Goal: Task Accomplishment & Management: Manage account settings

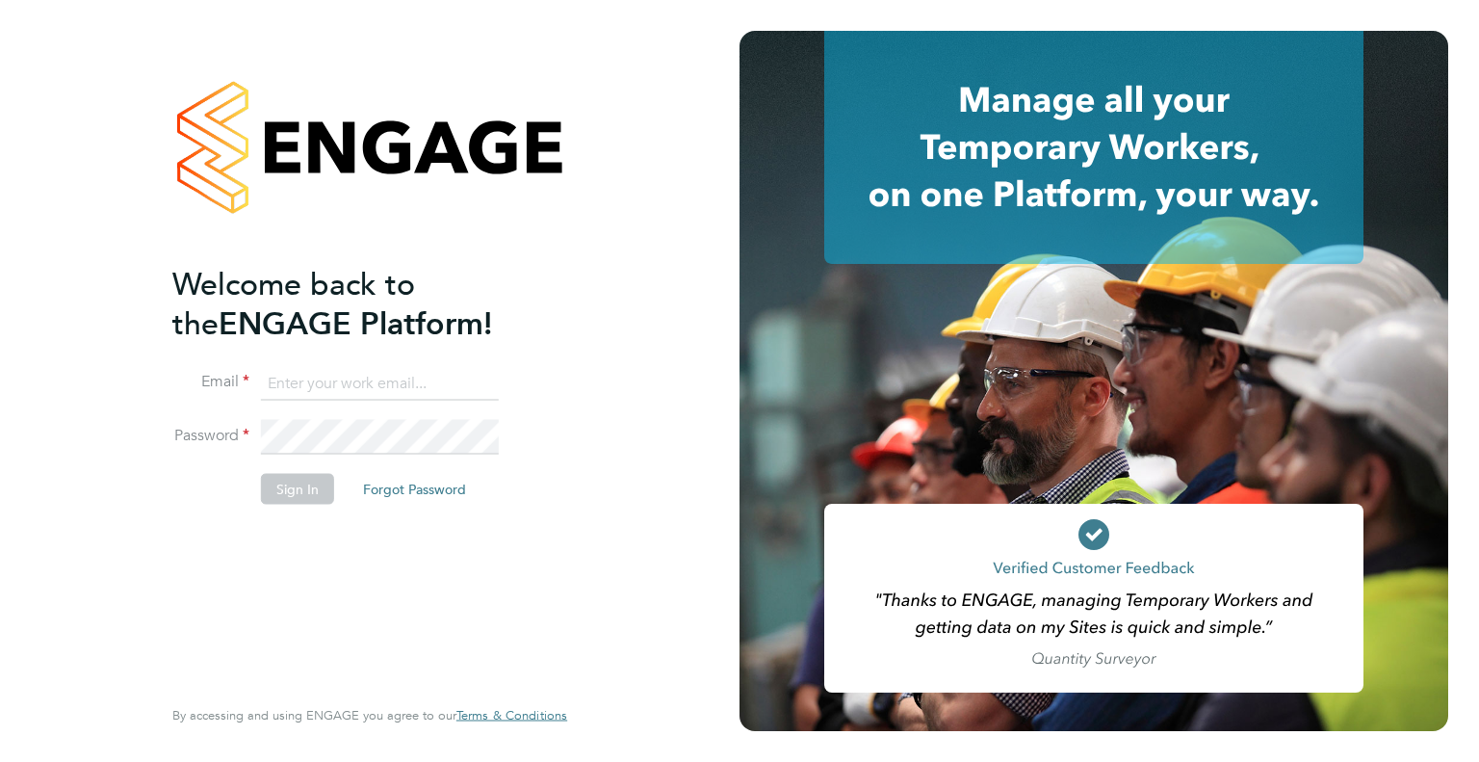
type input "safetysecurity@brightonandhovealbion.com"
click at [286, 491] on button "Sign In" at bounding box center [297, 488] width 73 height 31
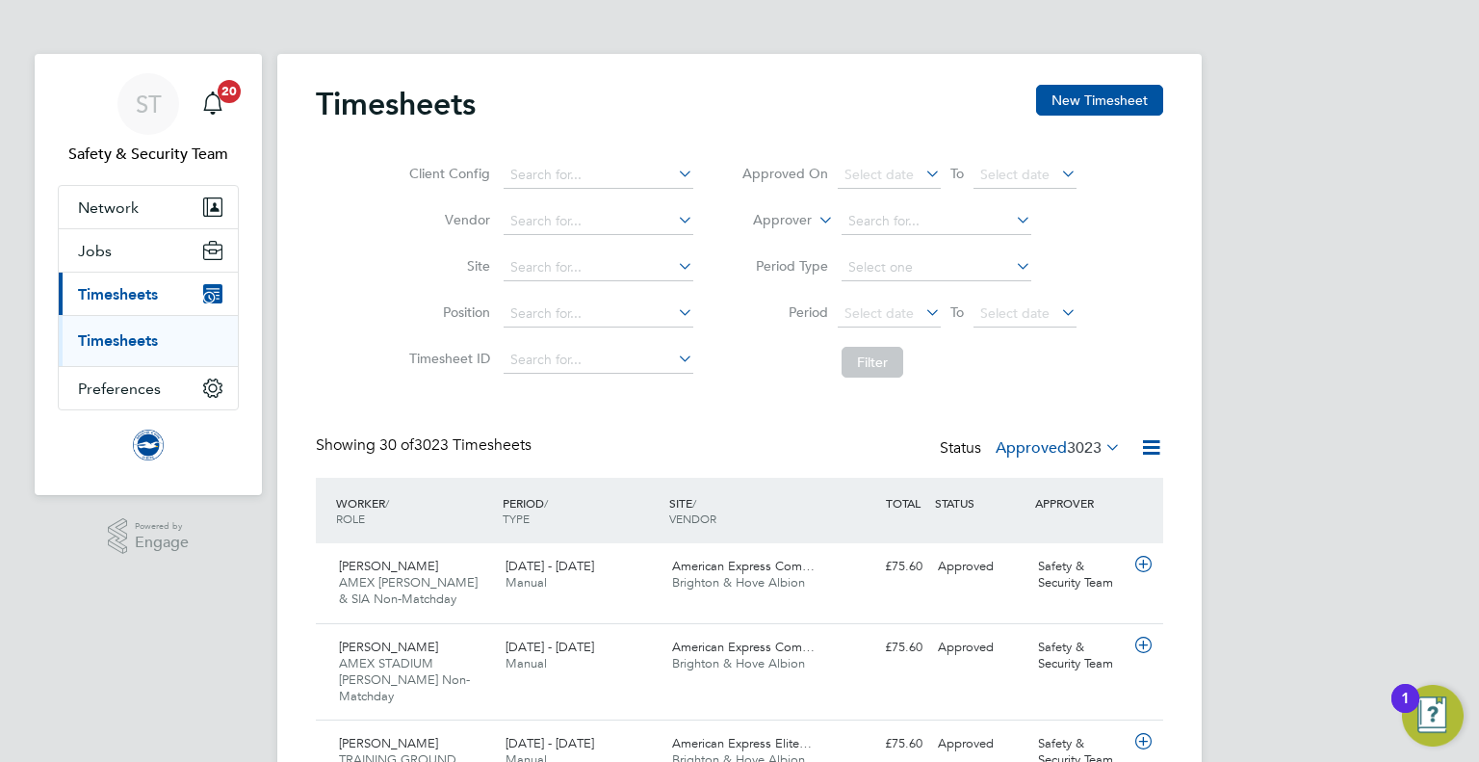
click at [1098, 440] on span "3023" at bounding box center [1084, 447] width 35 height 19
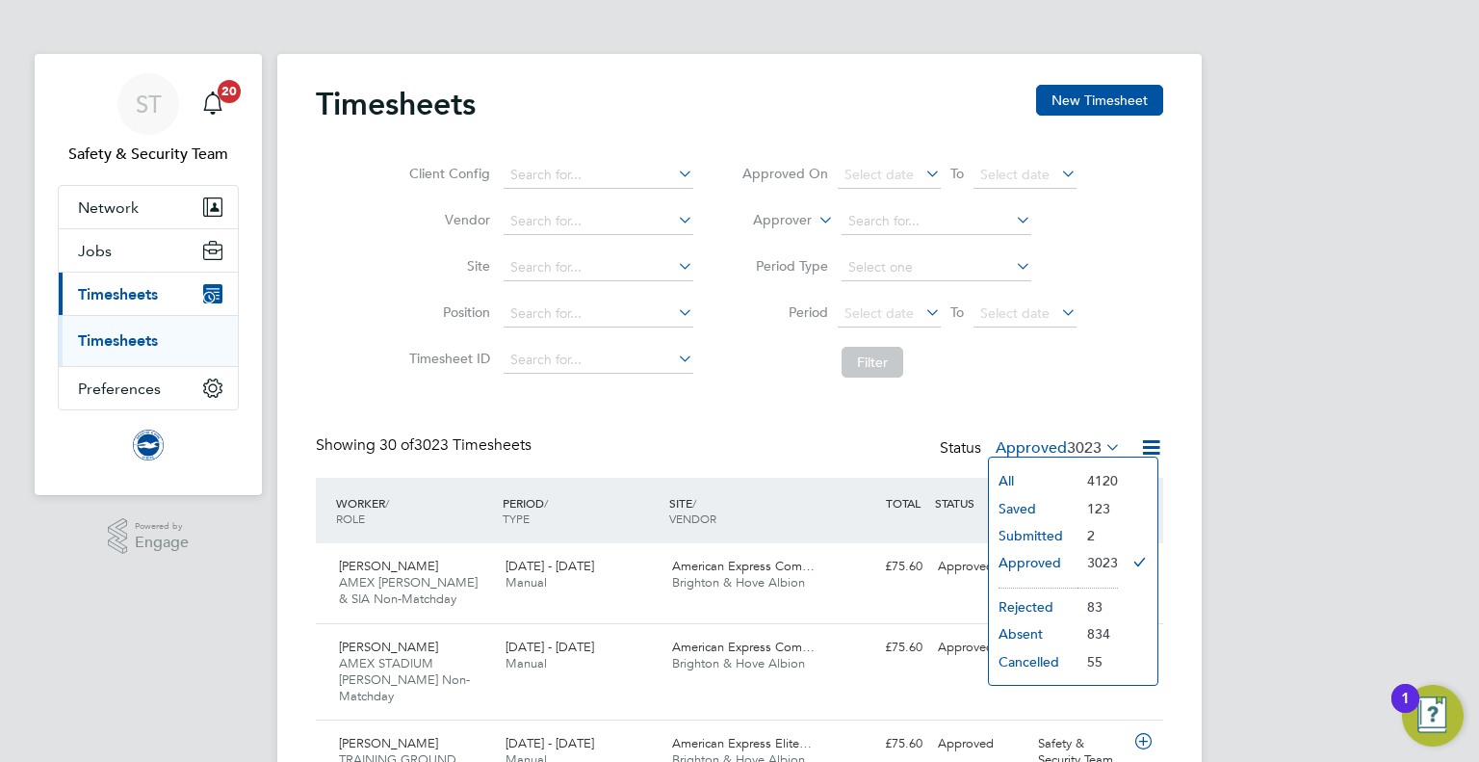
click at [1044, 534] on li "Submitted" at bounding box center [1033, 535] width 89 height 27
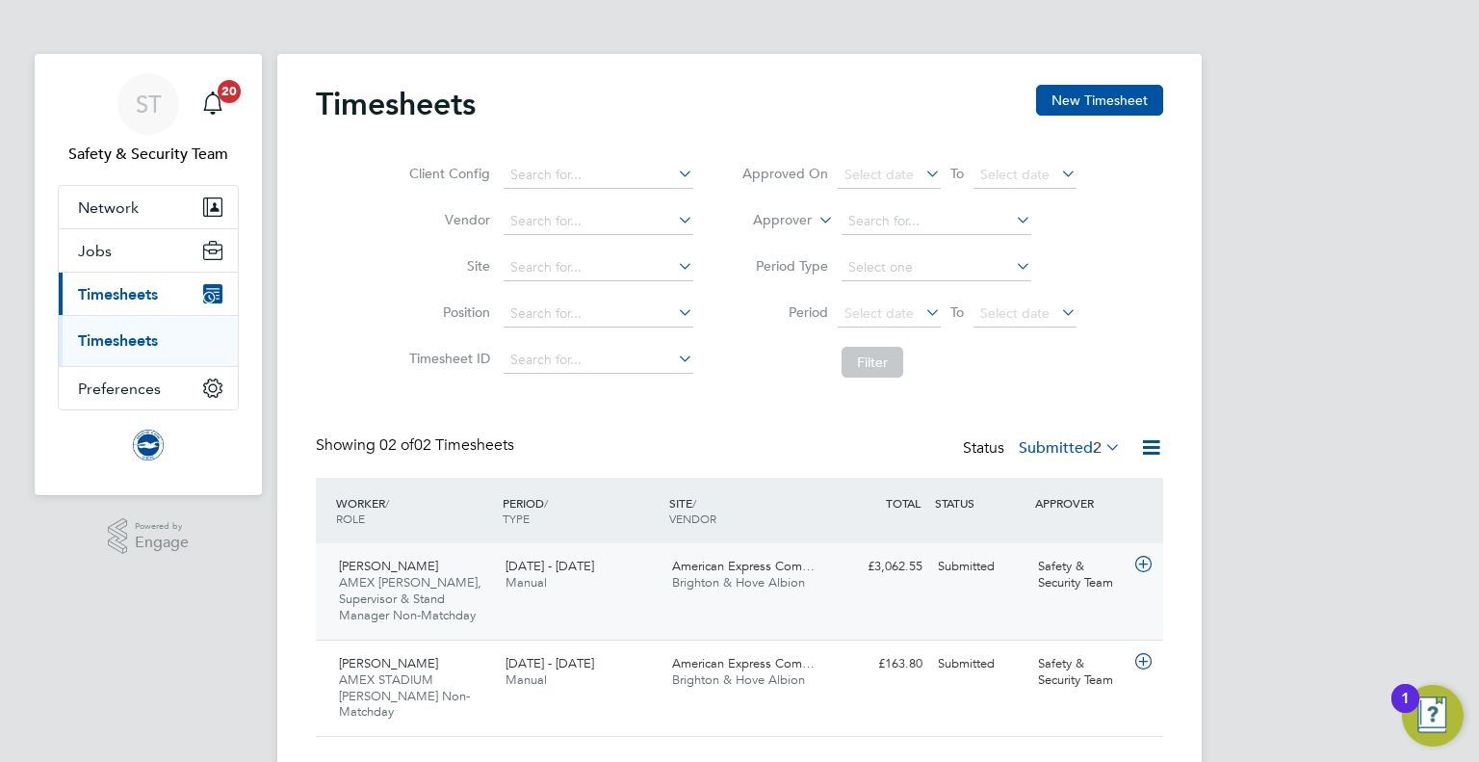
click at [828, 582] on div "American Express Com… Brighton & Hove Albion" at bounding box center [747, 575] width 167 height 48
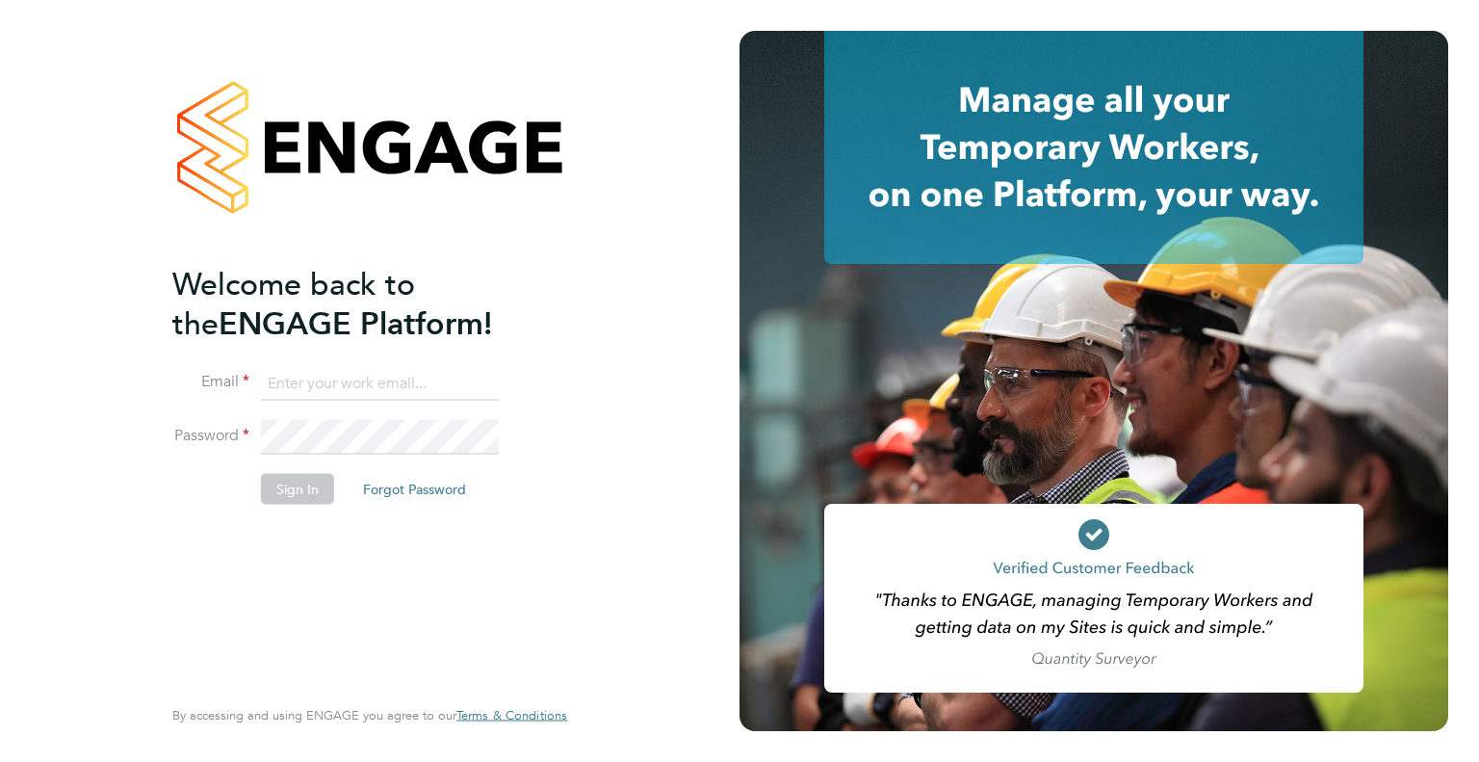
type input "safetysecurity@brightonandhovealbion.com"
click at [331, 541] on div "Welcome back to the ENGAGE Platform! Email safetysecurity@brightonandhovealbion…" at bounding box center [360, 477] width 376 height 427
click at [298, 492] on button "Sign In" at bounding box center [297, 488] width 73 height 31
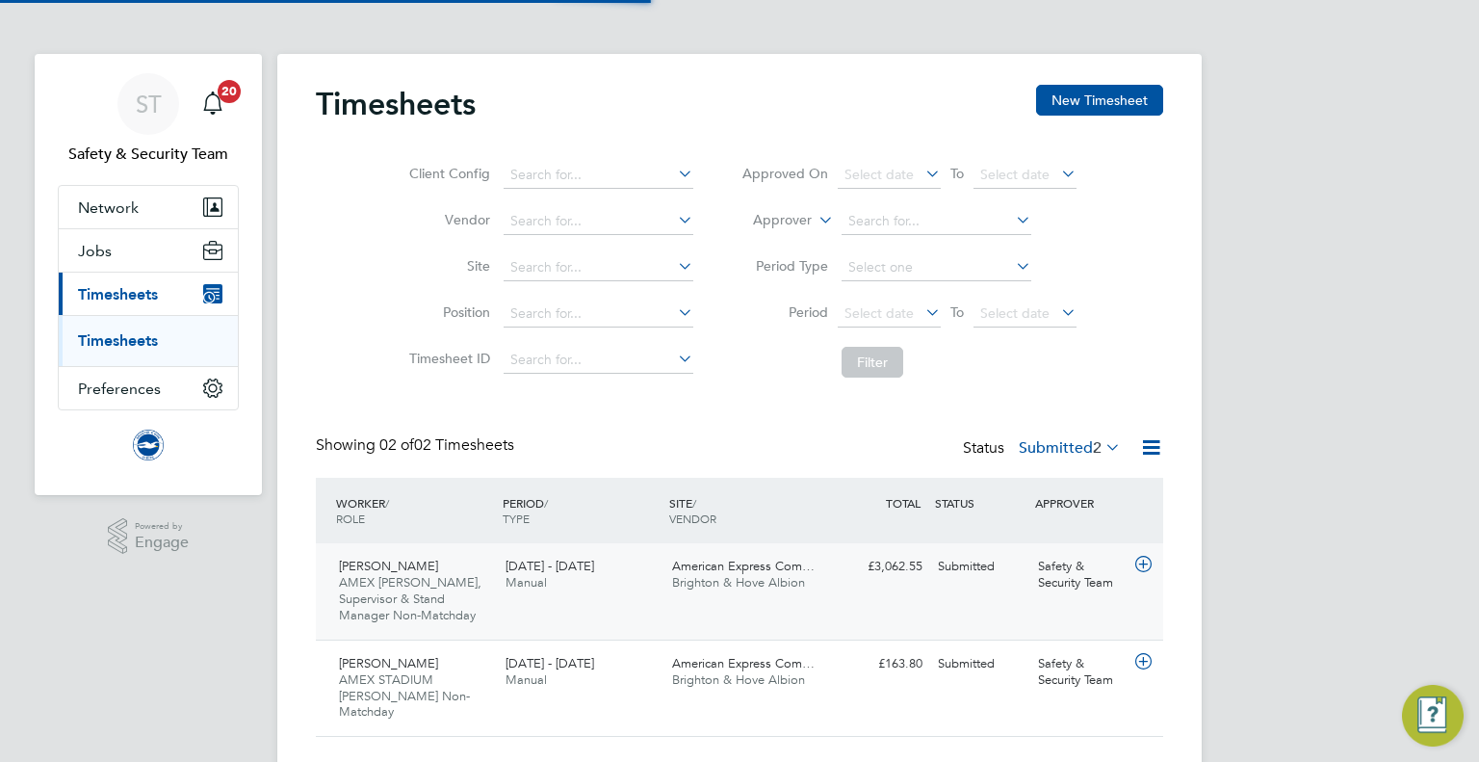
scroll to position [48, 168]
click at [992, 564] on div "Submitted" at bounding box center [980, 567] width 100 height 32
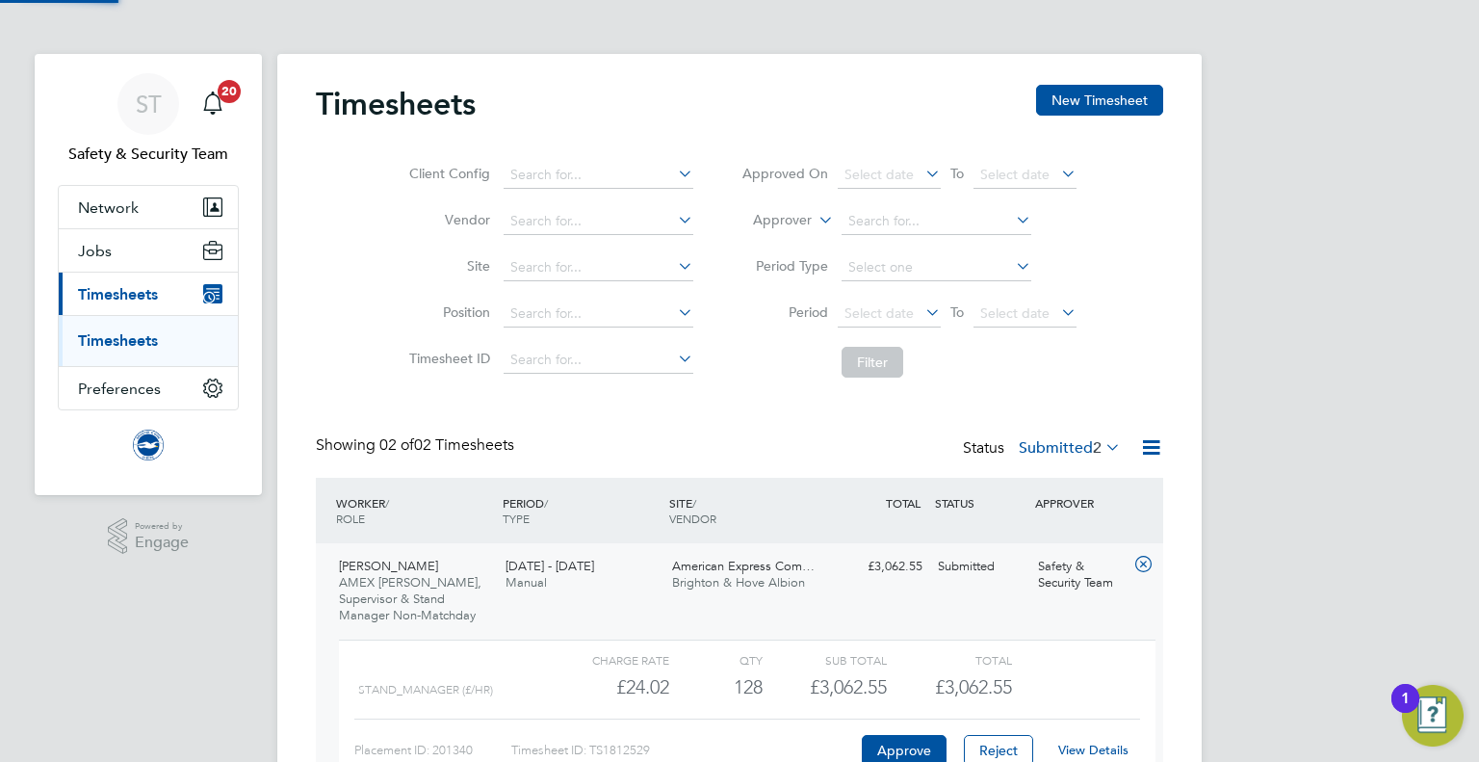
scroll to position [32, 187]
click at [887, 756] on button "Approve" at bounding box center [904, 750] width 85 height 31
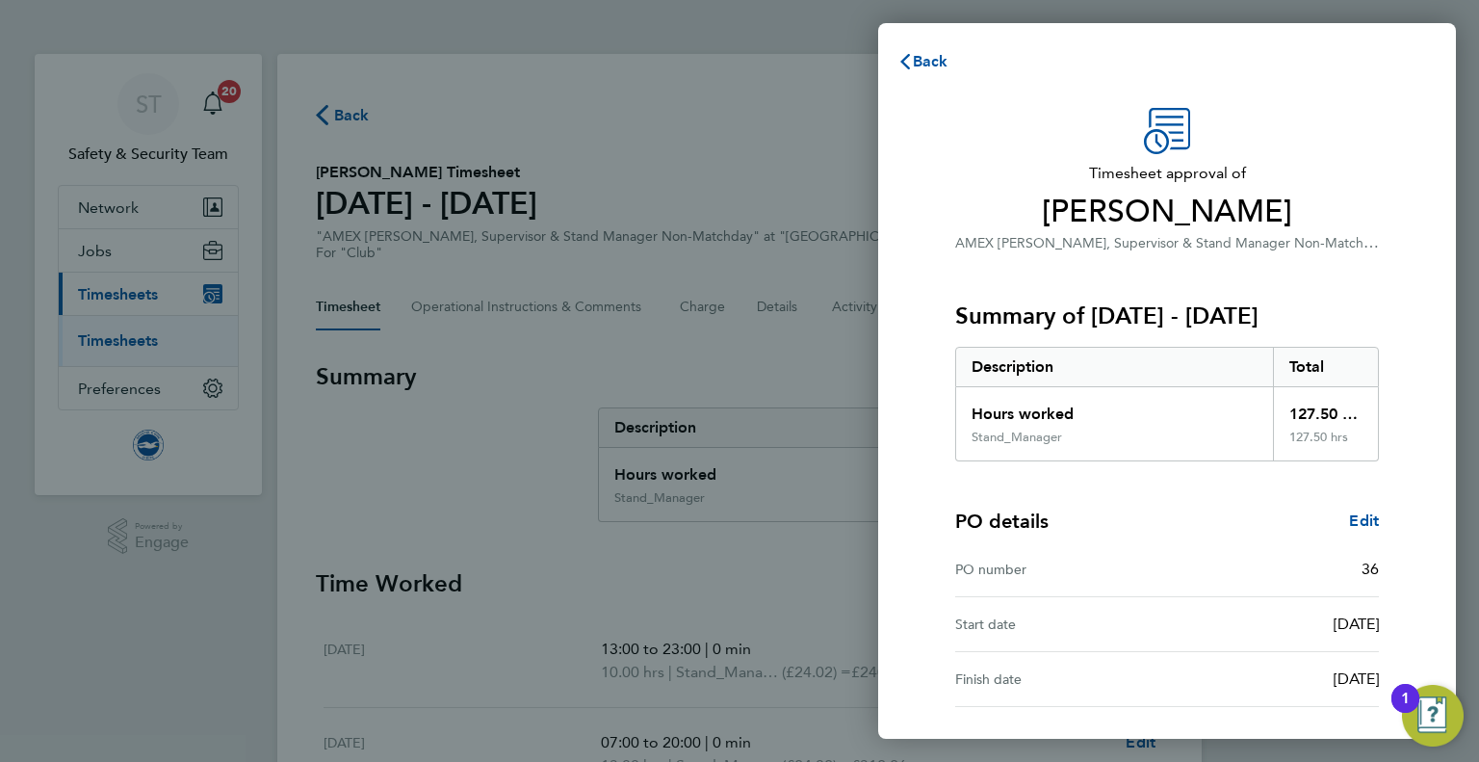
click at [801, 441] on div "Back Timesheet approval of [PERSON_NAME] AMEX [PERSON_NAME], Supervisor & Stand…" at bounding box center [739, 381] width 1479 height 762
click at [931, 63] on span "Back" at bounding box center [931, 61] width 36 height 18
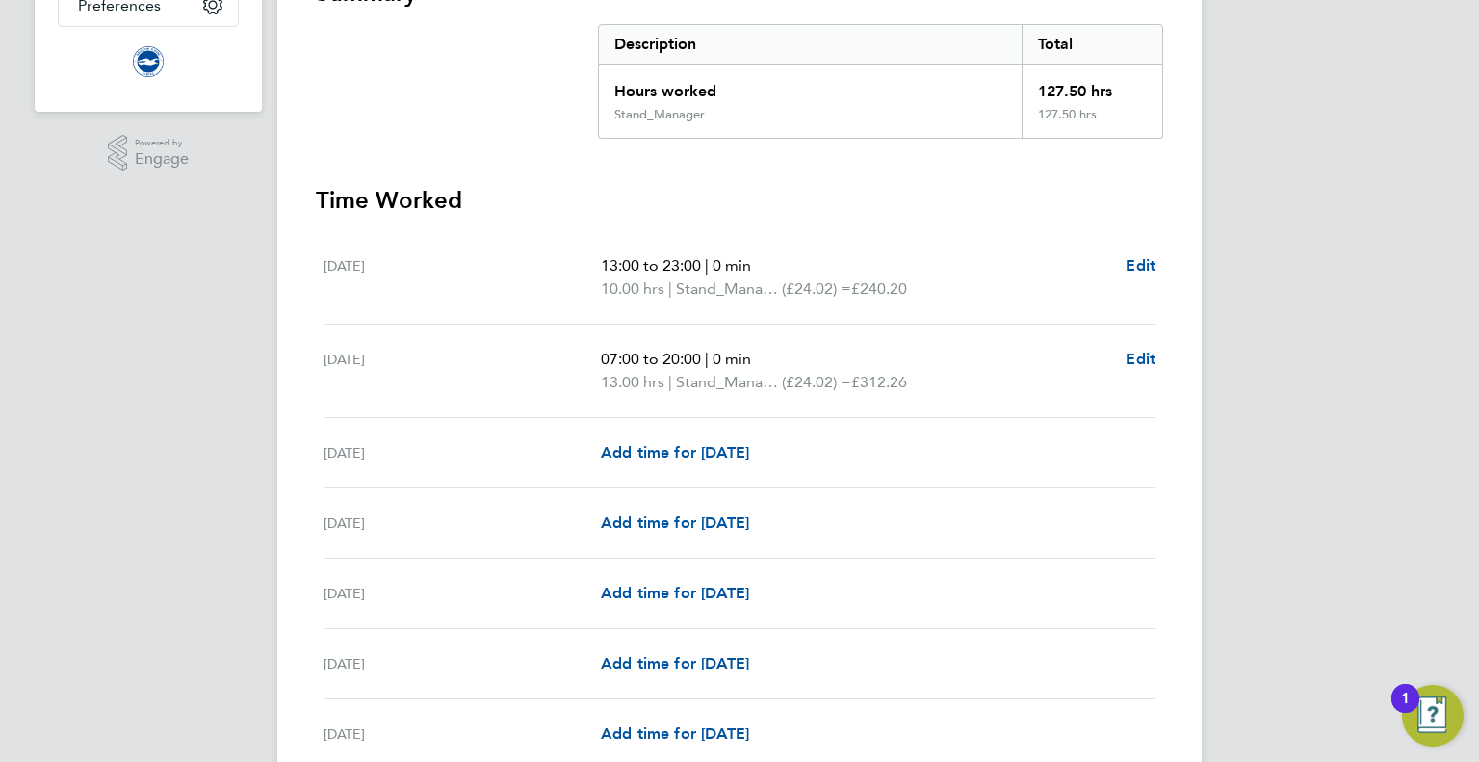
scroll to position [385, 0]
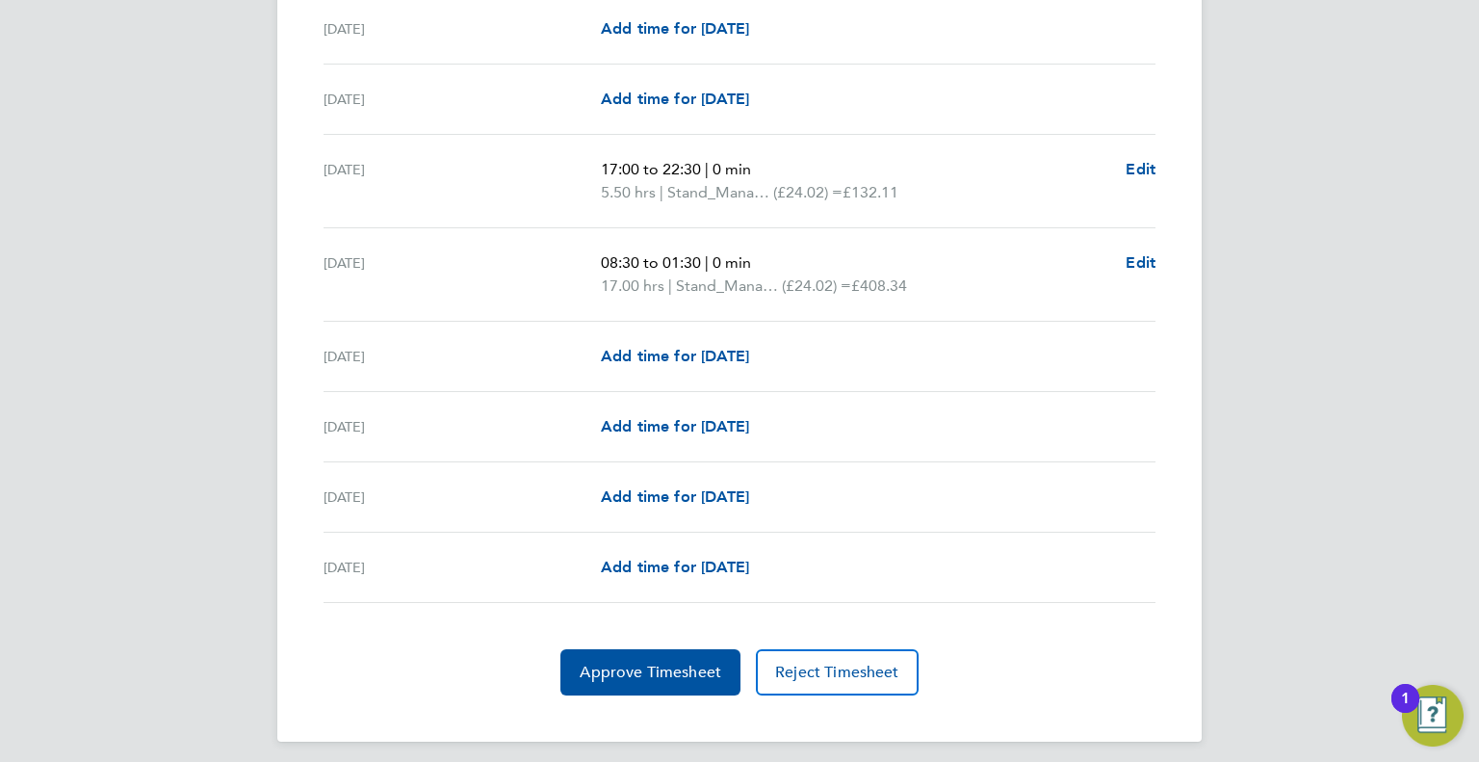
scroll to position [2424, 0]
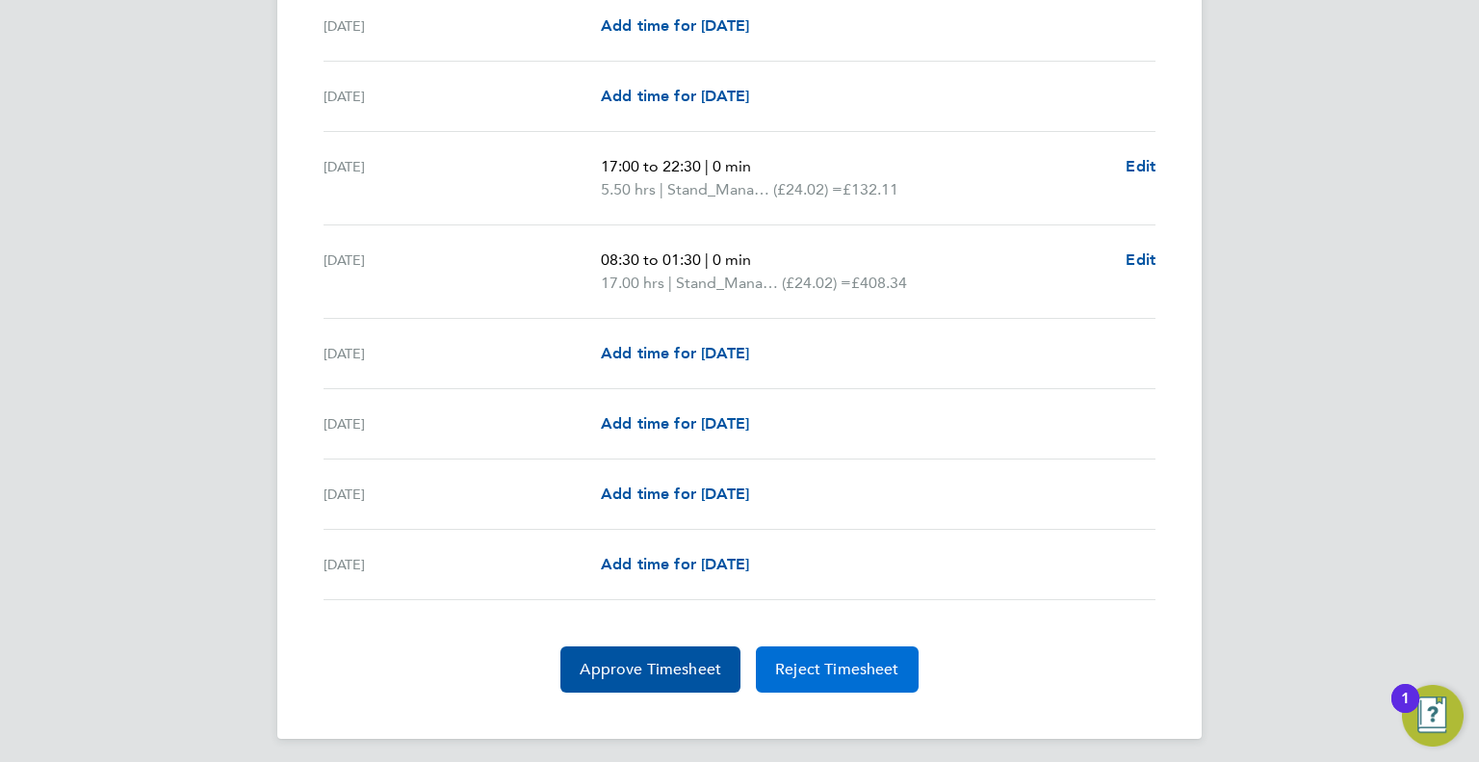
click at [856, 660] on span "Reject Timesheet" at bounding box center [837, 669] width 124 height 19
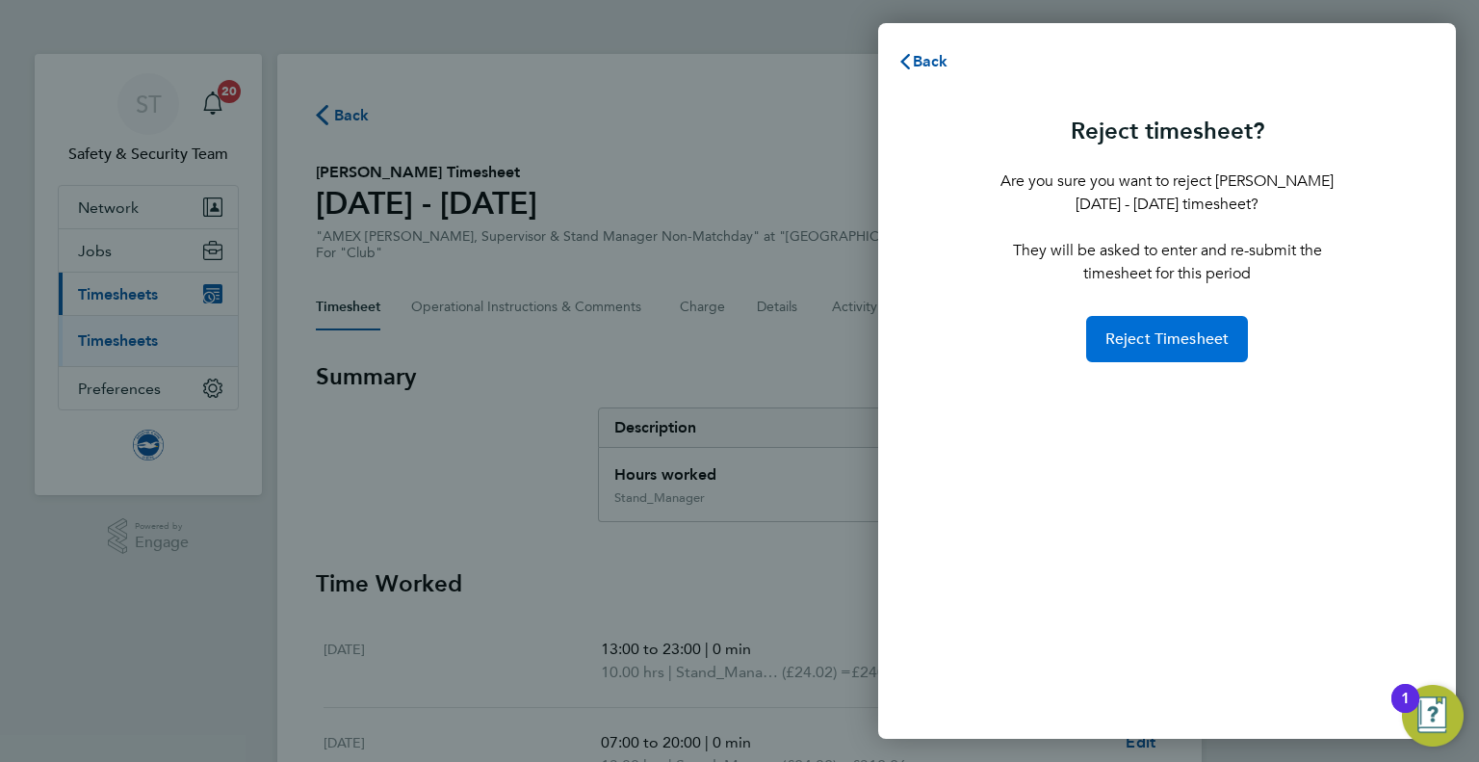
click at [1171, 332] on span "Reject Timesheet" at bounding box center [1167, 338] width 124 height 19
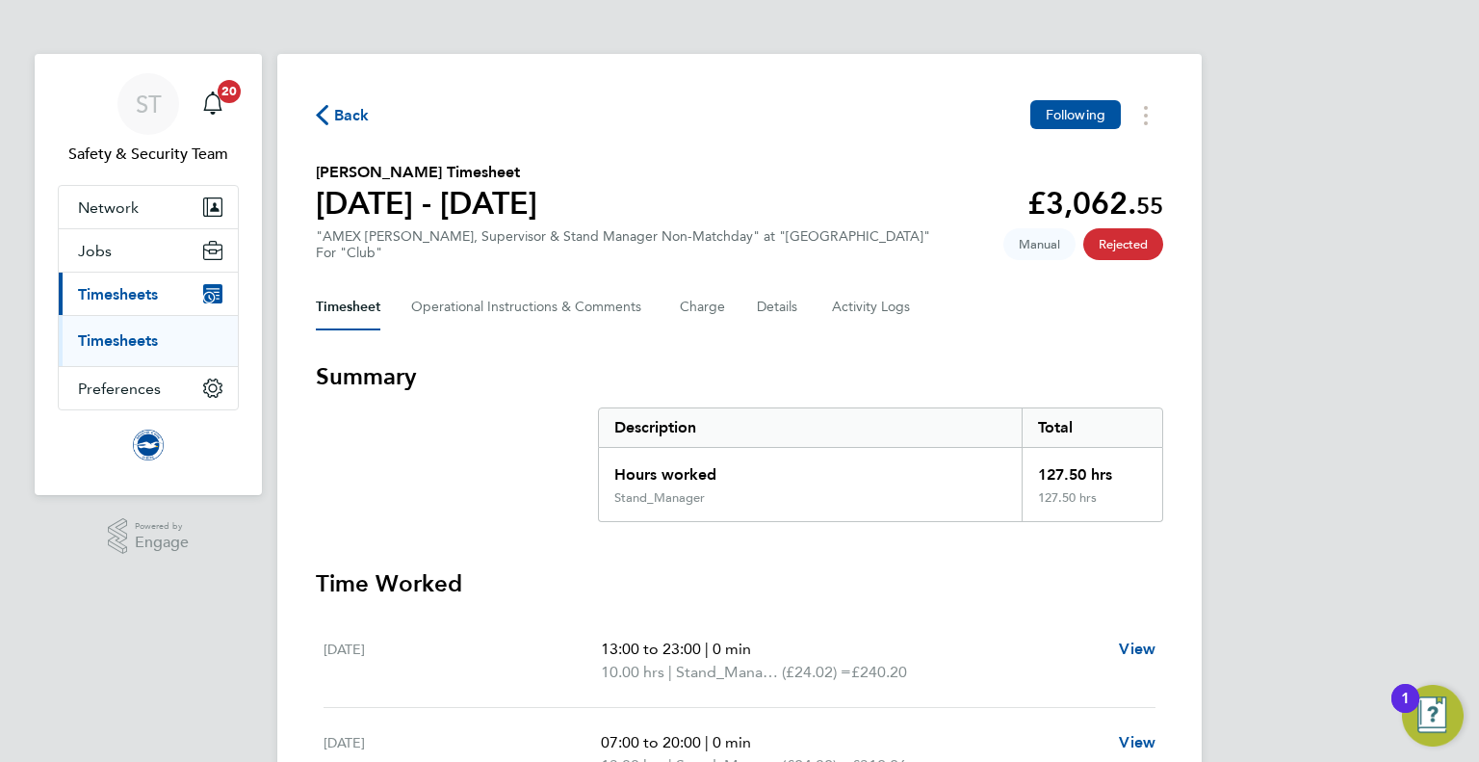
click at [363, 116] on span "Back" at bounding box center [352, 115] width 36 height 23
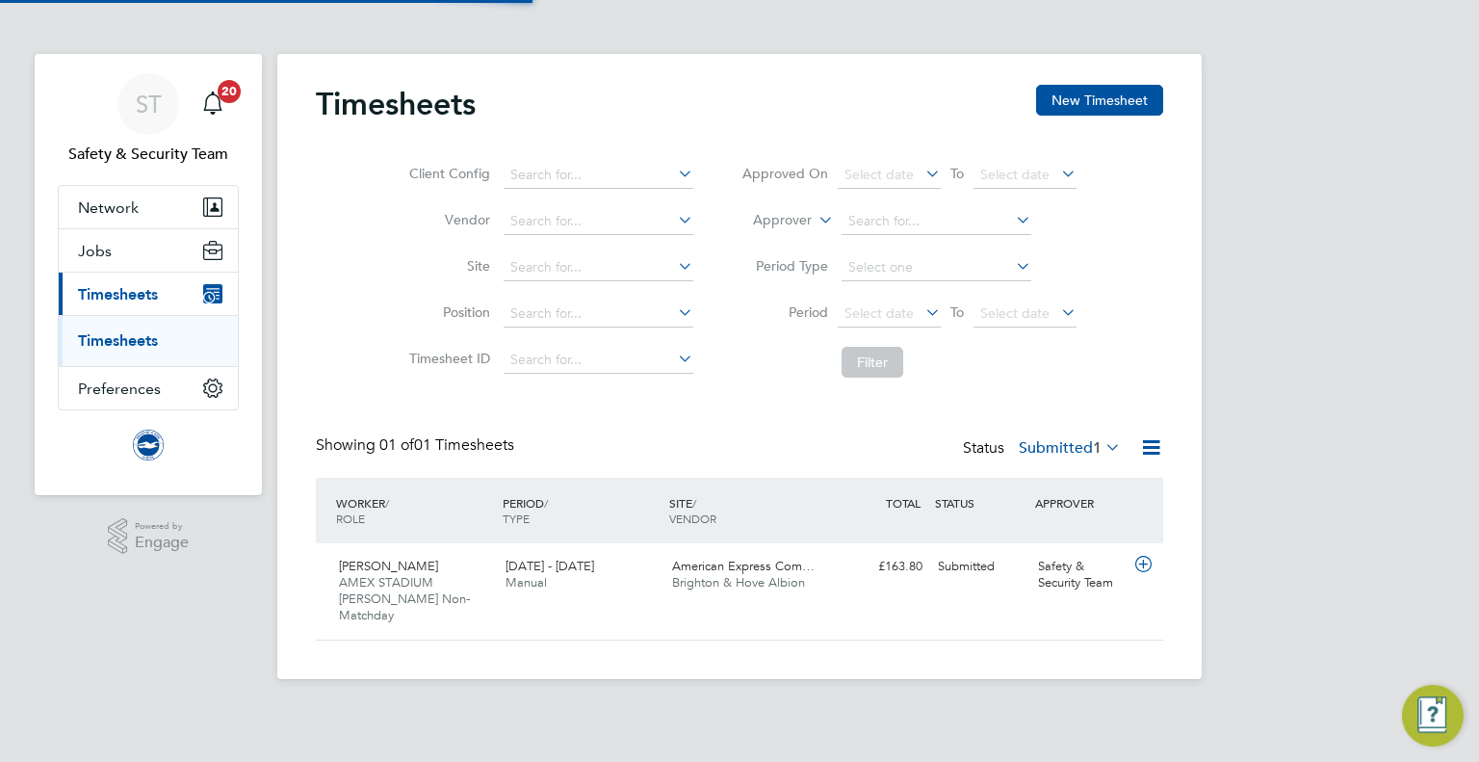
scroll to position [48, 168]
